Goal: Transaction & Acquisition: Purchase product/service

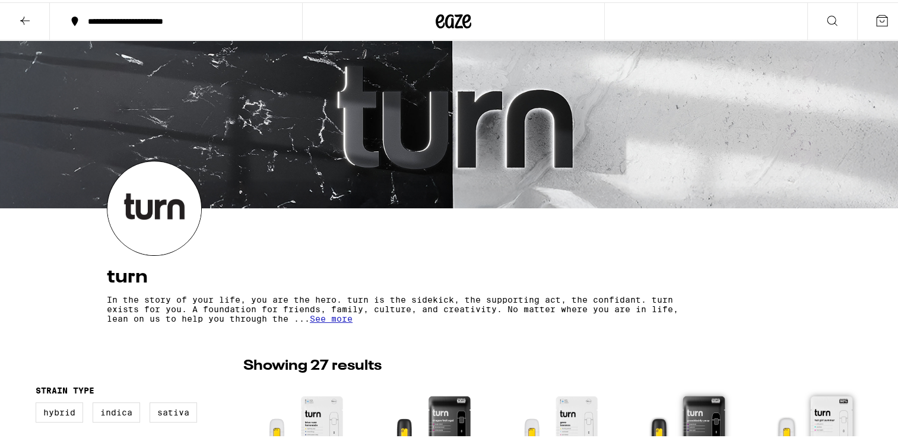
click at [23, 15] on icon at bounding box center [25, 18] width 14 height 14
click at [145, 205] on img at bounding box center [154, 206] width 94 height 94
click at [22, 25] on button at bounding box center [25, 19] width 50 height 37
